Goal: Information Seeking & Learning: Learn about a topic

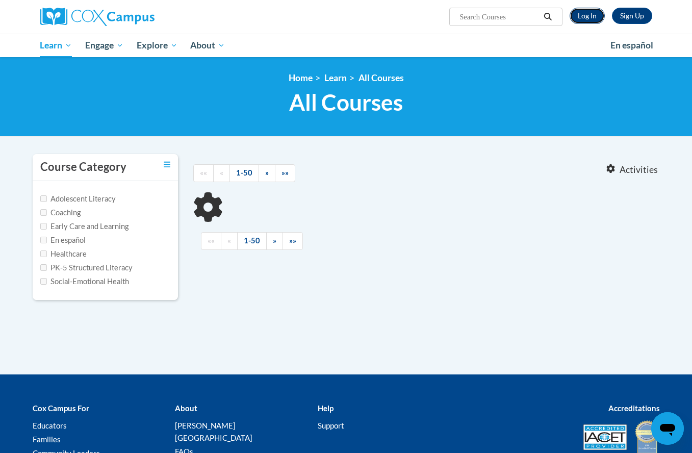
click at [594, 18] on link "Log In" at bounding box center [586, 16] width 35 height 16
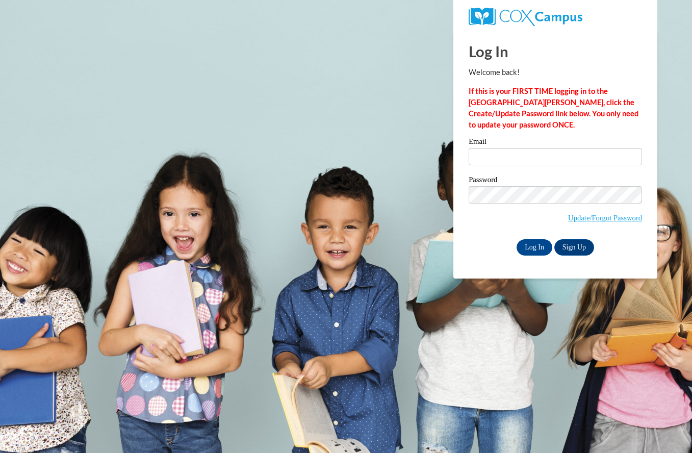
click at [547, 143] on label "Email" at bounding box center [554, 143] width 173 height 10
click at [547, 148] on input "Email" at bounding box center [554, 156] width 173 height 17
type input "erin.mendelson@k12.hi.us"
click at [540, 152] on input "erin.mendelson@k12.hi.us" at bounding box center [554, 156] width 173 height 17
click at [534, 246] on input "Log In" at bounding box center [534, 247] width 36 height 16
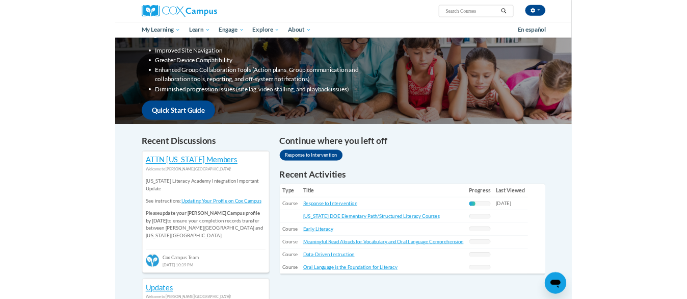
scroll to position [177, 0]
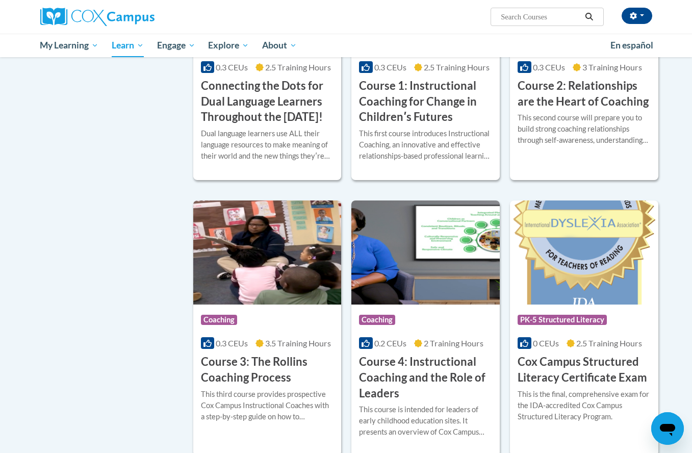
scroll to position [561, 0]
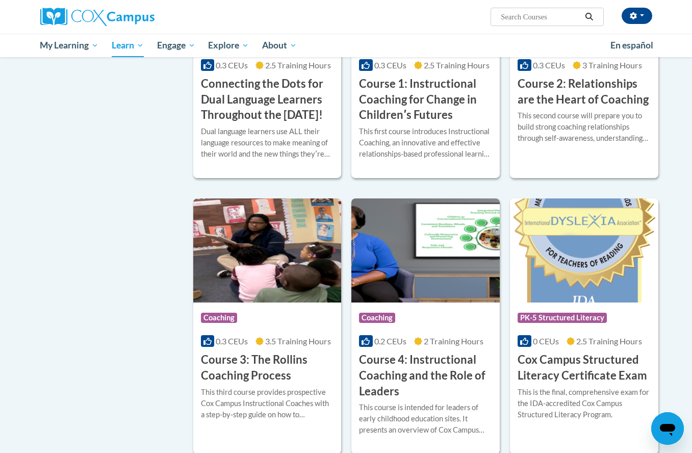
click at [550, 16] on input "Search..." at bounding box center [540, 17] width 82 height 12
type input "oral language"
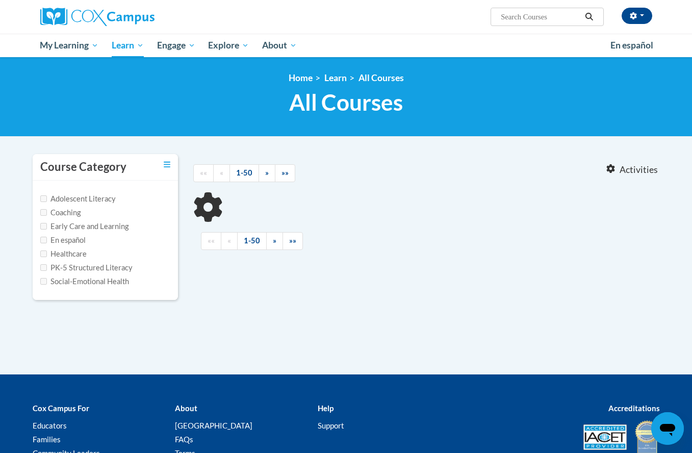
type input "oral language"
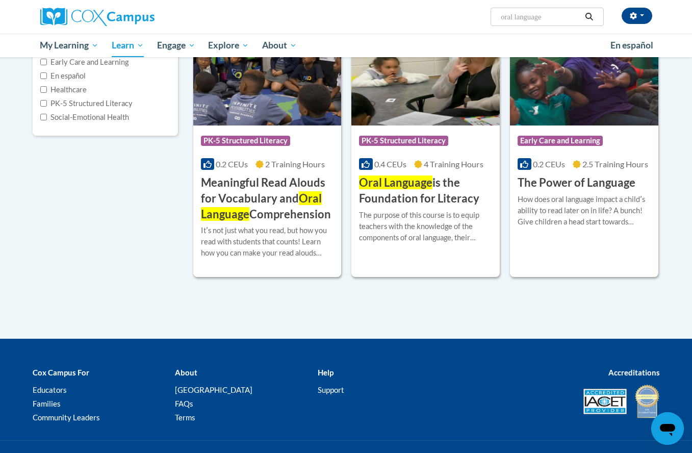
scroll to position [177, 0]
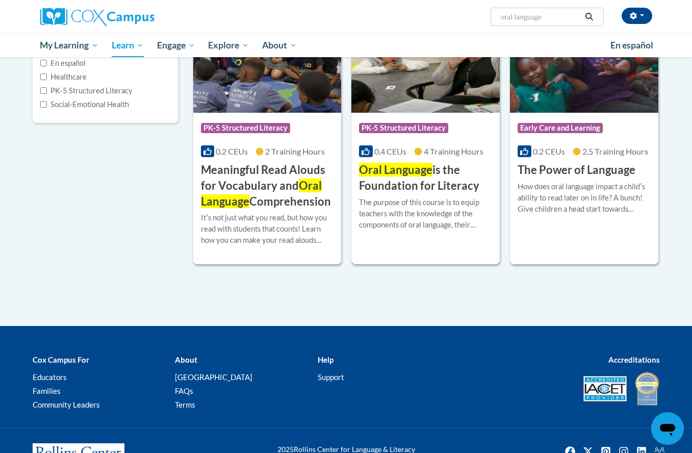
click at [441, 168] on h3 "Oral Language is the Foundation for Literacy" at bounding box center [425, 178] width 133 height 32
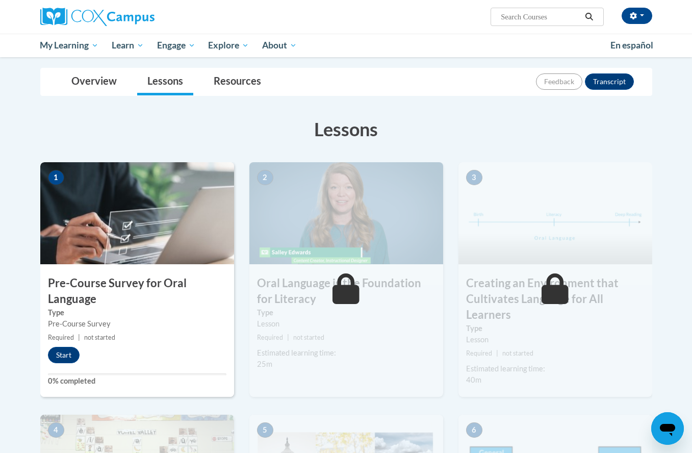
scroll to position [109, 0]
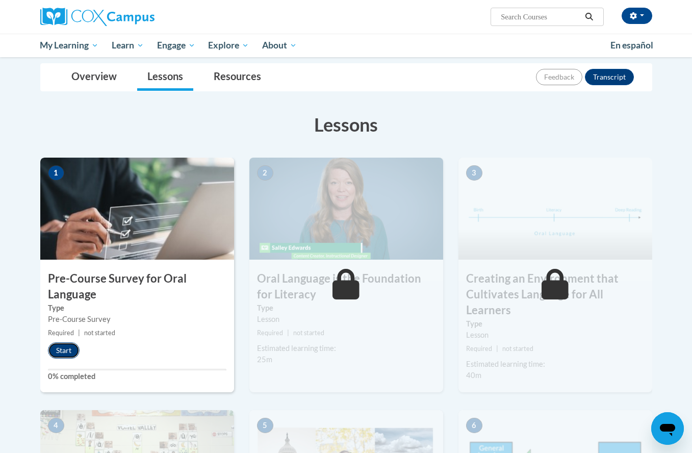
click at [69, 350] on button "Start" at bounding box center [64, 350] width 32 height 16
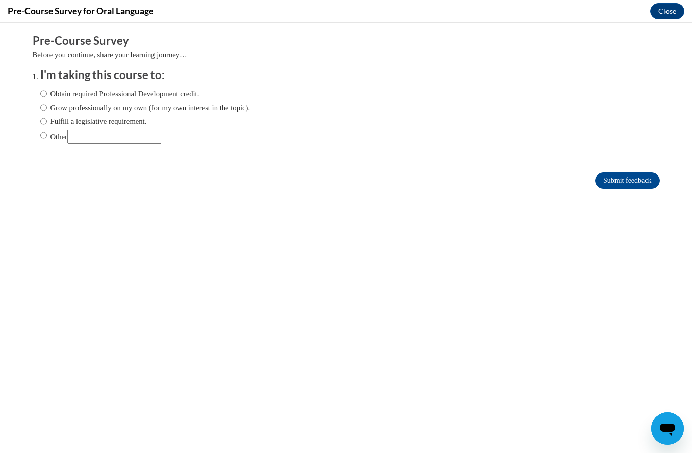
scroll to position [0, 0]
click at [46, 138] on input "Other" at bounding box center [43, 134] width 7 height 11
radio input "true"
click at [134, 140] on input "Other" at bounding box center [114, 136] width 94 height 14
type input "part of my job"
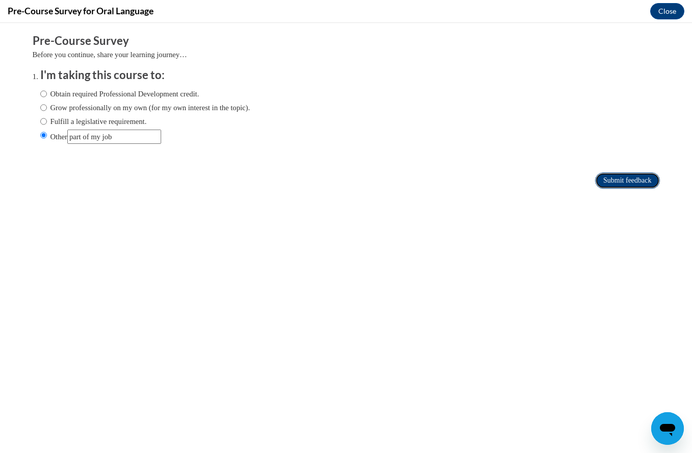
click at [620, 184] on input "Submit feedback" at bounding box center [627, 180] width 64 height 16
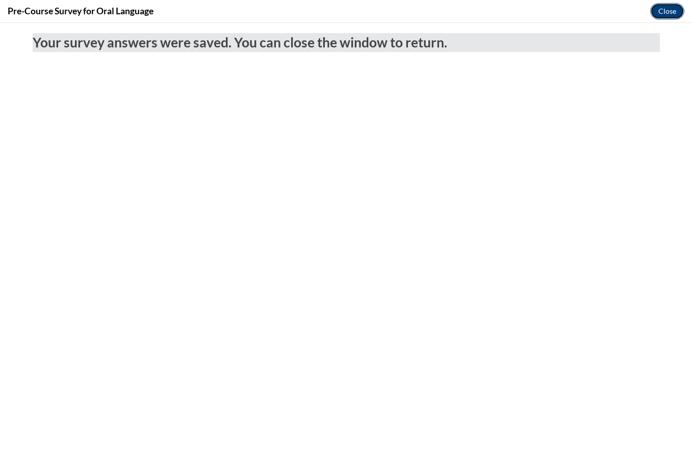
click at [667, 14] on button "Close" at bounding box center [667, 11] width 34 height 16
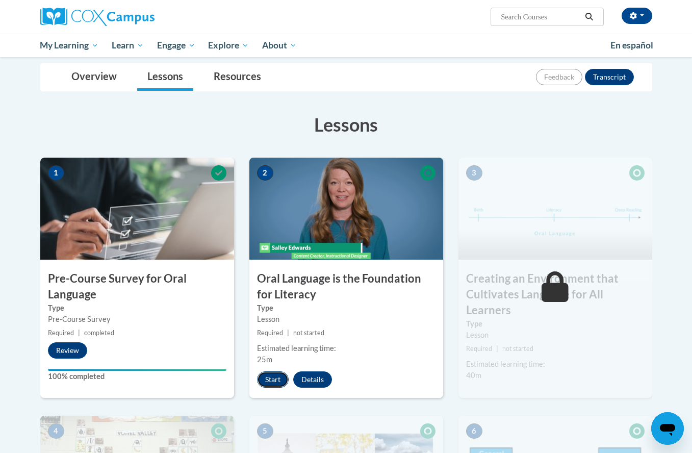
click at [275, 376] on button "Start" at bounding box center [273, 379] width 32 height 16
